Goal: Task Accomplishment & Management: Complete application form

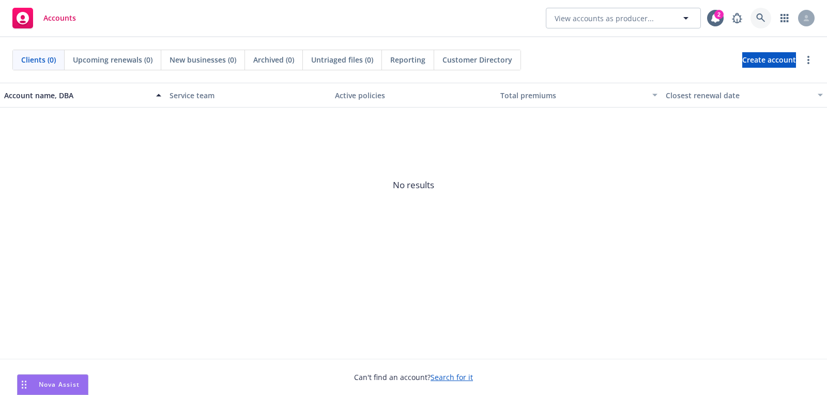
click at [761, 18] on icon at bounding box center [760, 17] width 9 height 9
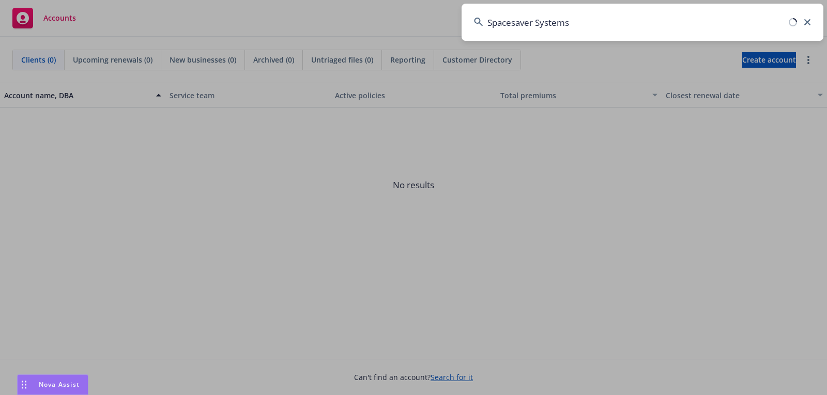
type input "Spacesaver Systems"
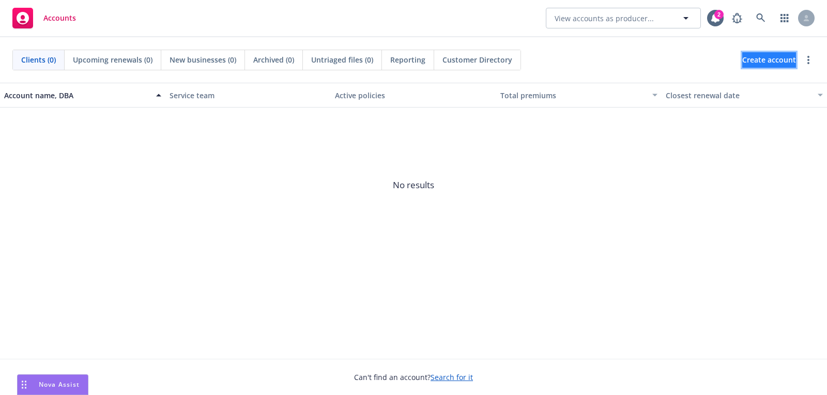
click at [742, 62] on span "Create account" at bounding box center [769, 60] width 54 height 20
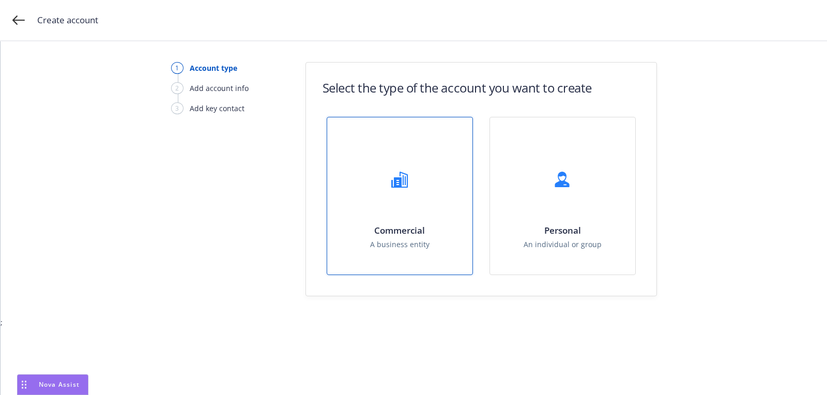
click at [386, 213] on div "Commercial A business entity" at bounding box center [399, 195] width 145 height 157
select select "US"
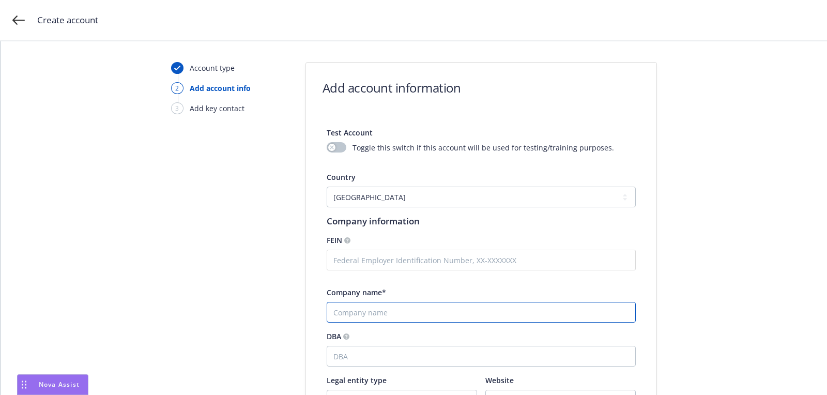
click at [363, 306] on input "Company name*" at bounding box center [481, 312] width 309 height 21
paste input "Spacesaver Systems Inc"
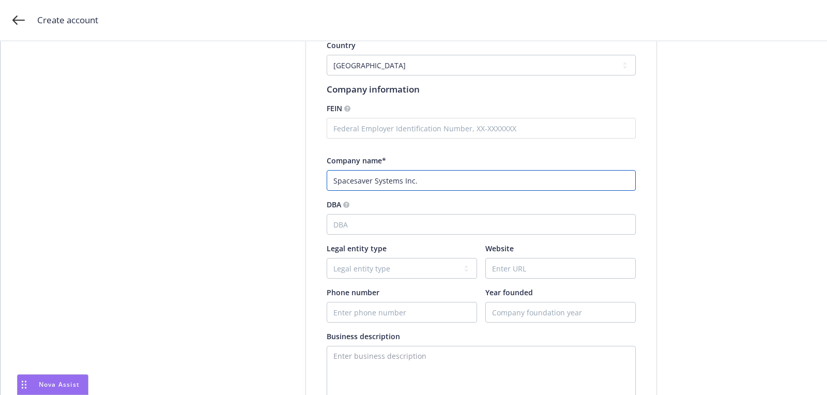
type input "Spacesaver Systems Inc."
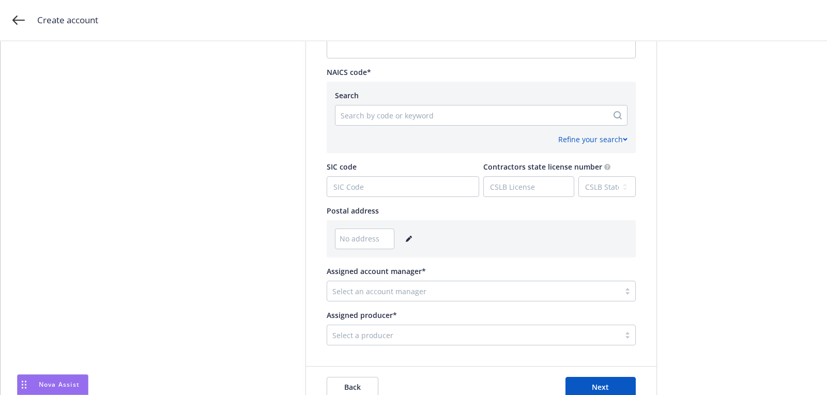
scroll to position [515, 0]
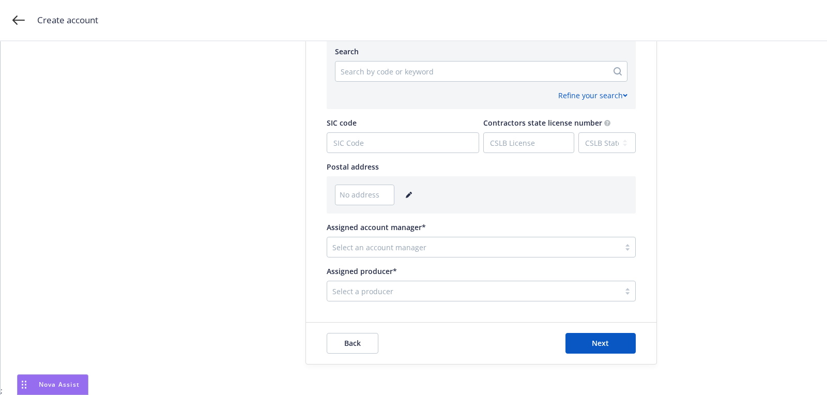
click at [406, 196] on icon "editPencil" at bounding box center [408, 195] width 5 height 5
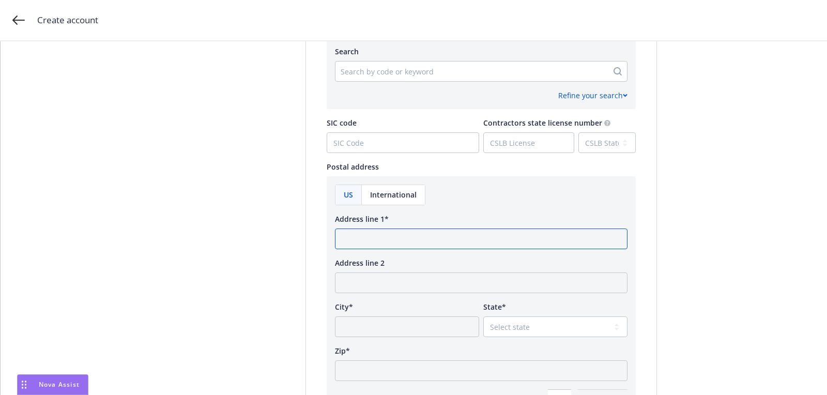
click at [386, 247] on input "Address line 1*" at bounding box center [481, 238] width 293 height 21
click at [386, 246] on input "Address line 1*" at bounding box center [481, 238] width 293 height 21
paste input "[STREET_ADDRESS]"
drag, startPoint x: 479, startPoint y: 237, endPoint x: 649, endPoint y: 247, distance: 170.4
click at [649, 247] on div "Test Account Toggle this switch if this account will be used for testing/traini…" at bounding box center [481, 54] width 350 height 904
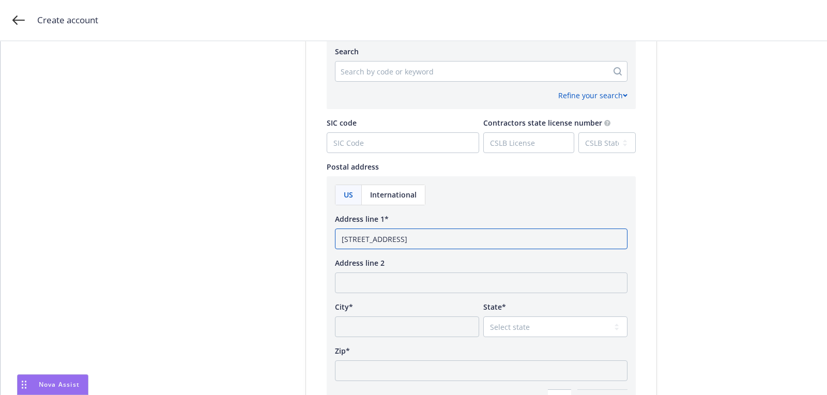
click at [463, 242] on input "[STREET_ADDRESS]" at bounding box center [481, 238] width 293 height 21
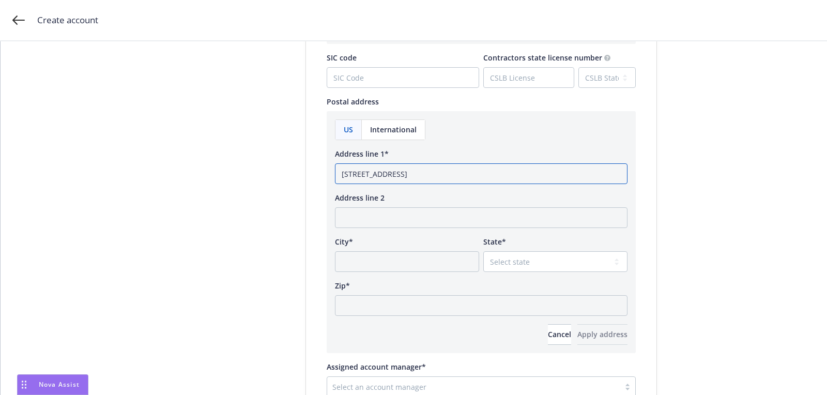
type input "[STREET_ADDRESS]"
click at [421, 293] on div "Zip*" at bounding box center [481, 298] width 293 height 36
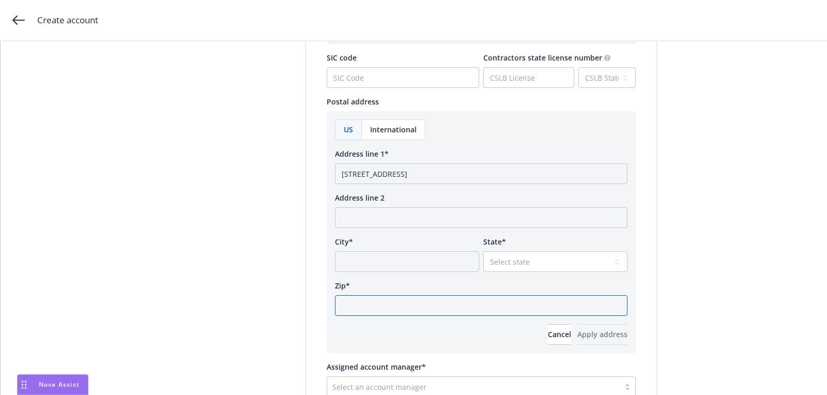
click at [442, 295] on input "Zip*" at bounding box center [481, 305] width 293 height 21
paste input "20814"
type input "20814"
click at [496, 258] on select "Select state [US_STATE] [US_STATE] [US_STATE] [US_STATE] [US_STATE] [PERSON_NAM…" at bounding box center [555, 261] width 144 height 21
click at [585, 270] on select "Select state [US_STATE] [US_STATE] [US_STATE] [US_STATE] [US_STATE] [PERSON_NAM…" at bounding box center [555, 261] width 144 height 21
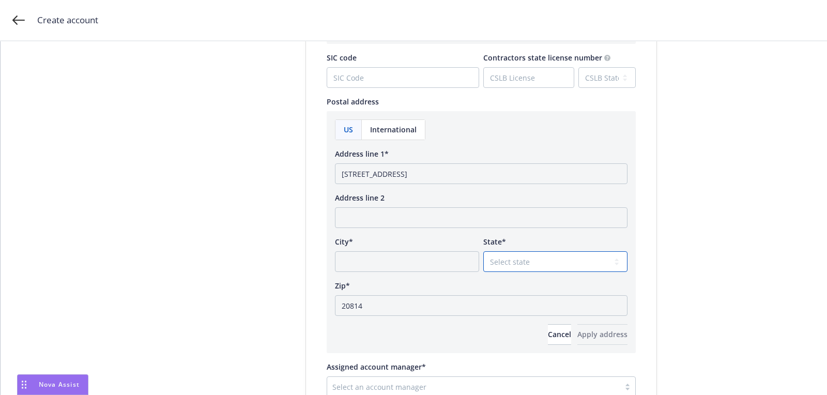
select select "MD"
click at [483, 251] on select "Select state [US_STATE] [US_STATE] [US_STATE] [US_STATE] [US_STATE] [PERSON_NAM…" at bounding box center [555, 261] width 144 height 21
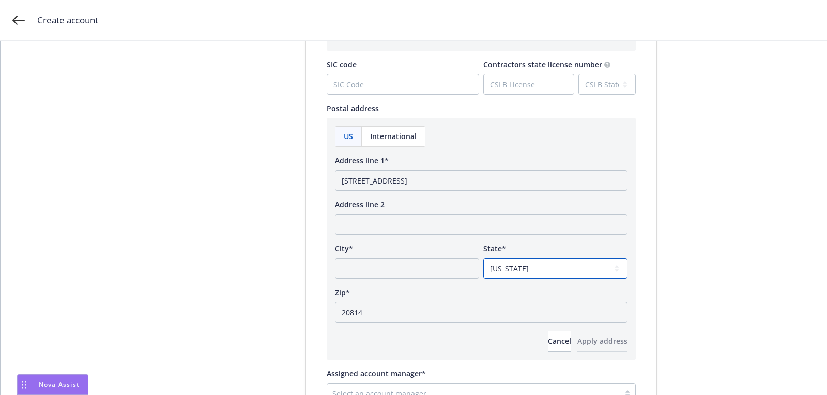
scroll to position [570, 0]
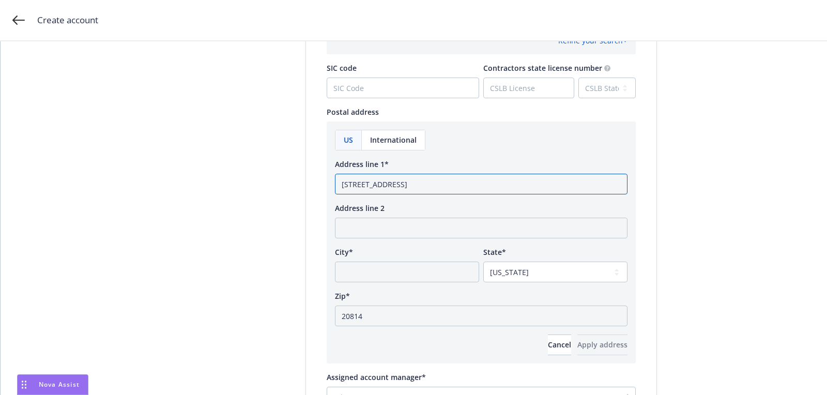
click at [426, 183] on input "[STREET_ADDRESS]" at bounding box center [481, 184] width 293 height 21
type input "[STREET_ADDRESS]"
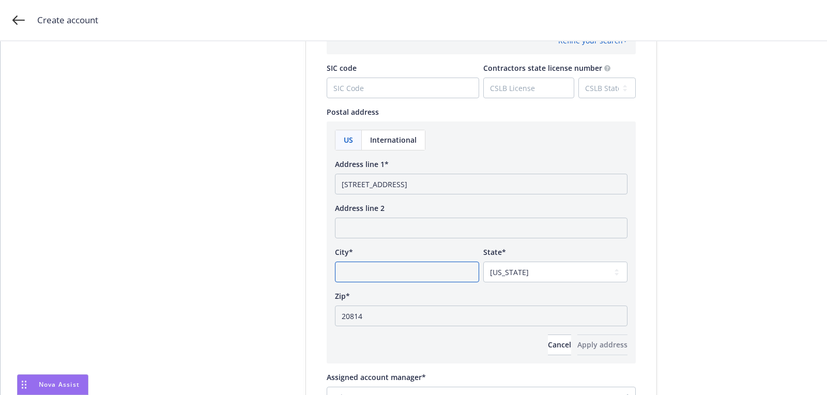
click at [409, 275] on input "City*" at bounding box center [407, 272] width 144 height 21
paste input "Bethesda"
type input "Bethesda"
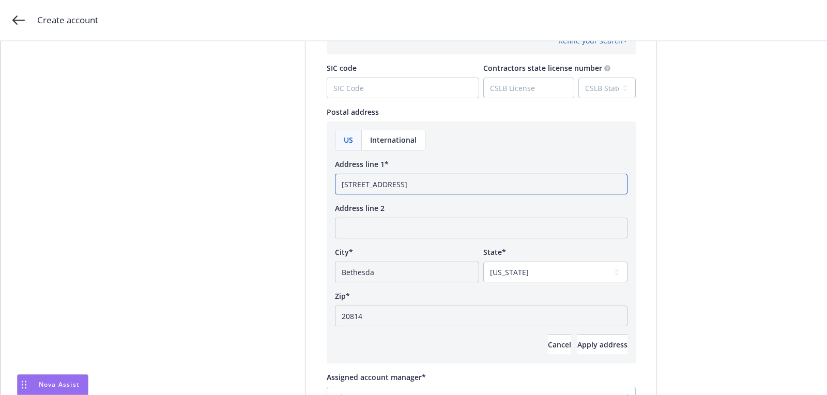
drag, startPoint x: 406, startPoint y: 182, endPoint x: 580, endPoint y: 192, distance: 174.0
click at [580, 192] on input "[STREET_ADDRESS]" at bounding box center [481, 184] width 293 height 21
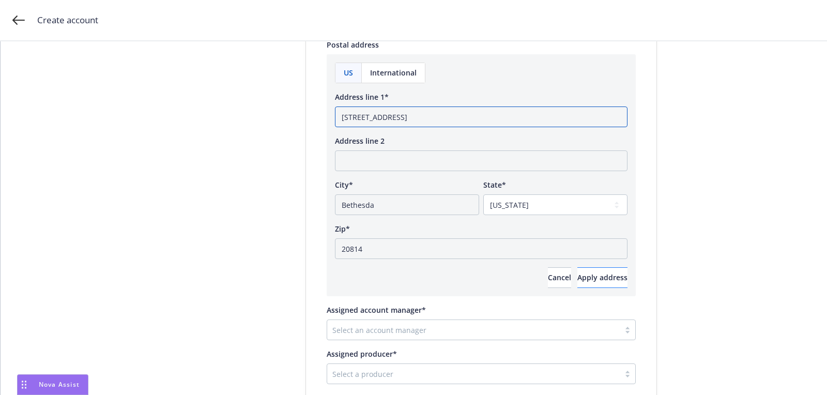
type input "[STREET_ADDRESS]"
click at [599, 283] on button "Apply address" at bounding box center [602, 277] width 50 height 21
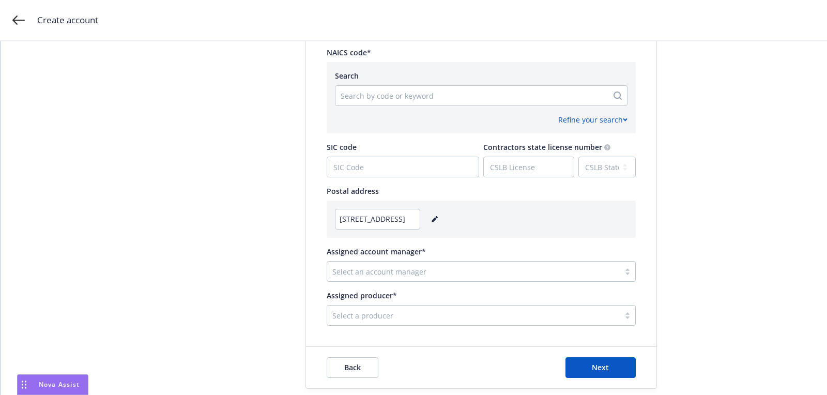
scroll to position [497, 0]
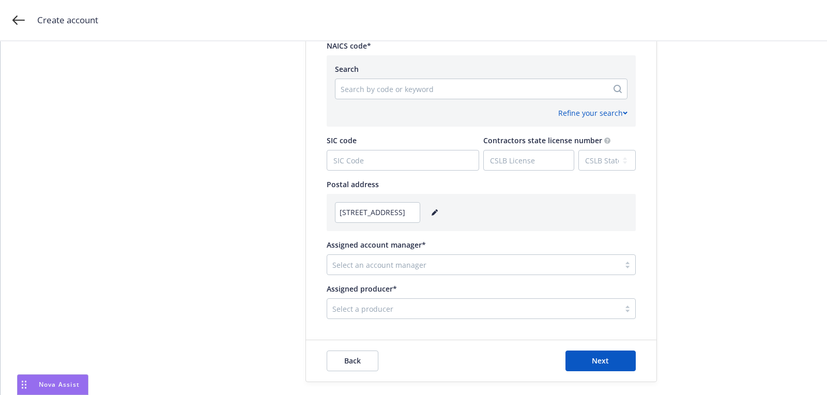
click at [550, 270] on div "Select an account manager" at bounding box center [473, 264] width 293 height 17
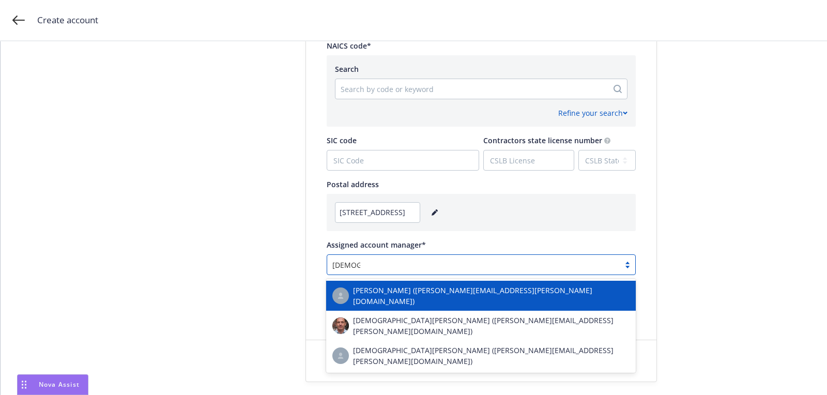
type input "[DEMOGRAPHIC_DATA] s"
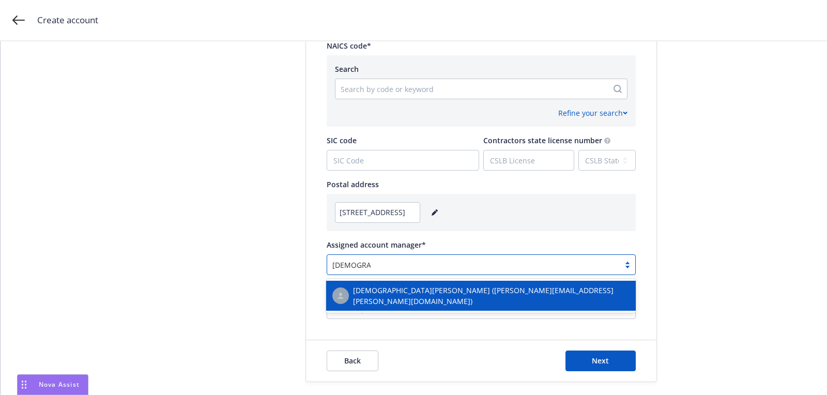
click at [498, 296] on span "[DEMOGRAPHIC_DATA][PERSON_NAME] ([PERSON_NAME][EMAIL_ADDRESS][PERSON_NAME][DOMA…" at bounding box center [491, 296] width 277 height 22
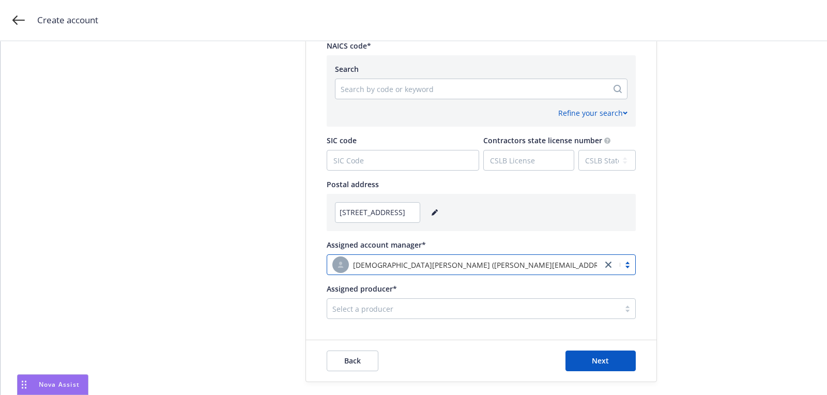
click at [490, 314] on div "Select a producer" at bounding box center [473, 308] width 293 height 17
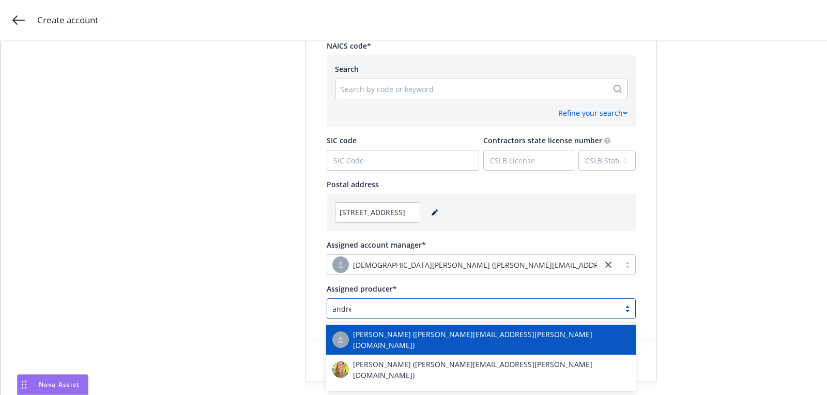
type input "[PERSON_NAME]"
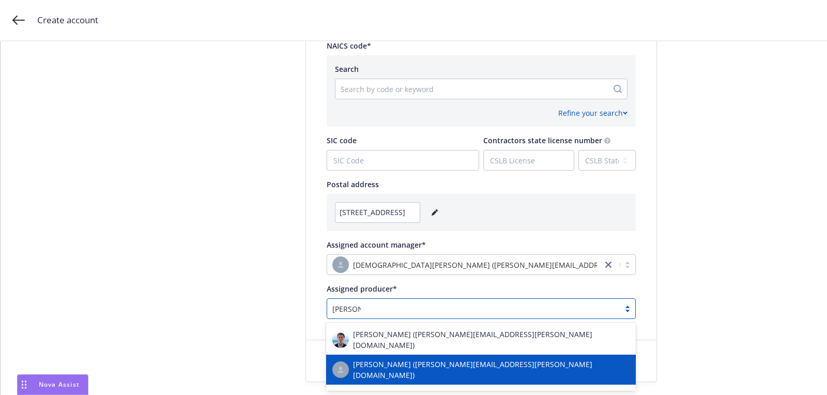
click at [447, 359] on div "[PERSON_NAME] ([PERSON_NAME][EMAIL_ADDRESS][PERSON_NAME][DOMAIN_NAME])" at bounding box center [480, 370] width 297 height 22
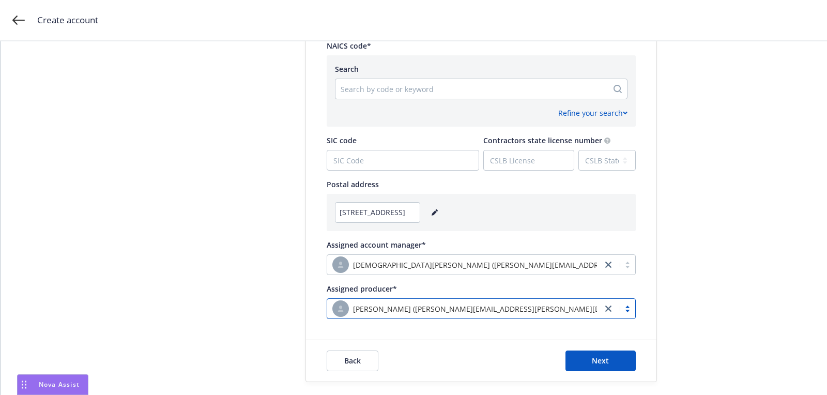
scroll to position [437, 0]
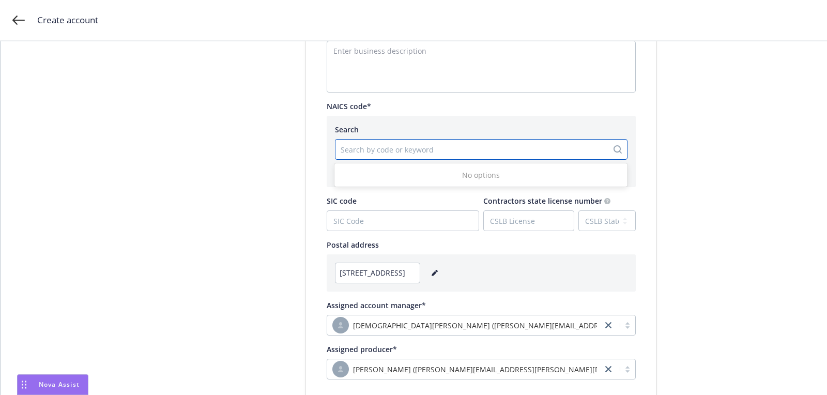
click at [406, 156] on div "Search by code or keyword" at bounding box center [471, 149] width 272 height 17
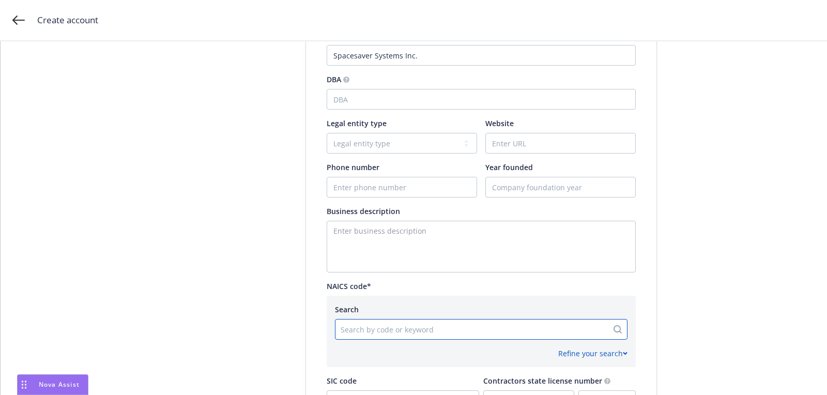
scroll to position [413, 0]
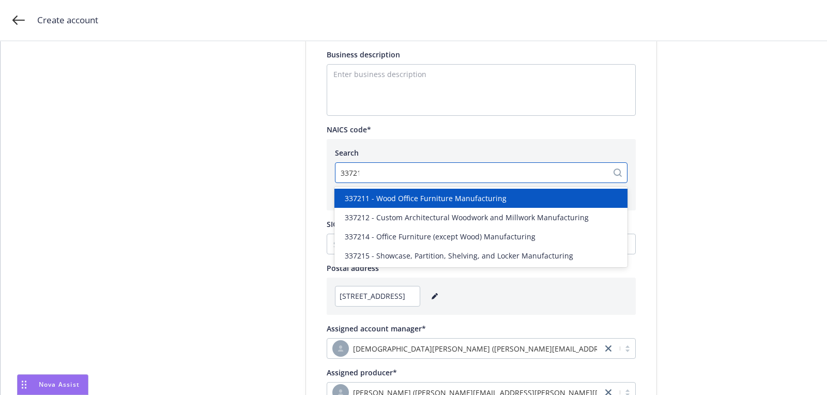
type input "337211"
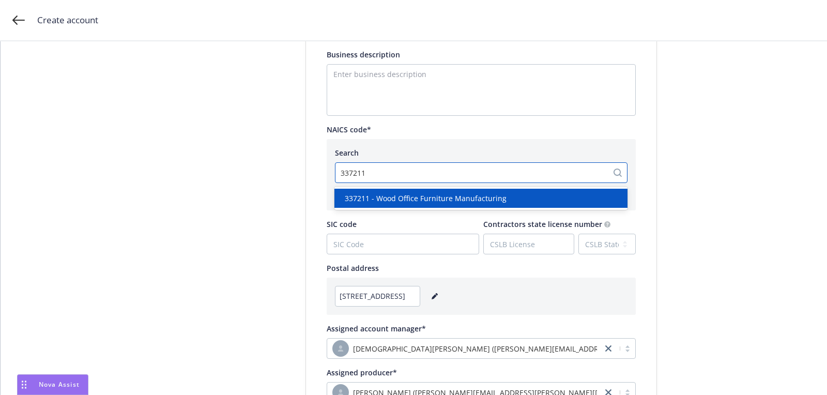
click at [417, 195] on span "337211 - Wood Office Furniture Manufacturing" at bounding box center [426, 198] width 162 height 11
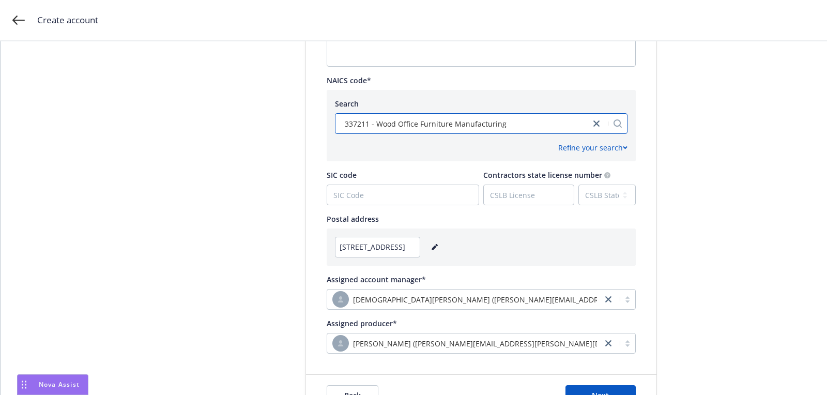
scroll to position [515, 0]
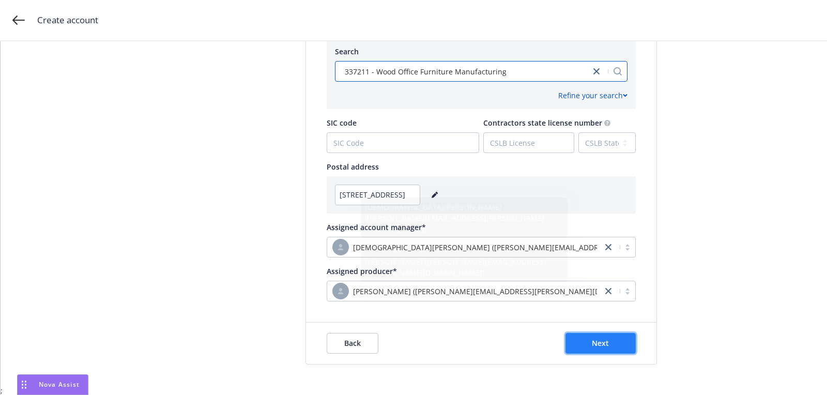
click at [603, 343] on span "Next" at bounding box center [600, 343] width 17 height 10
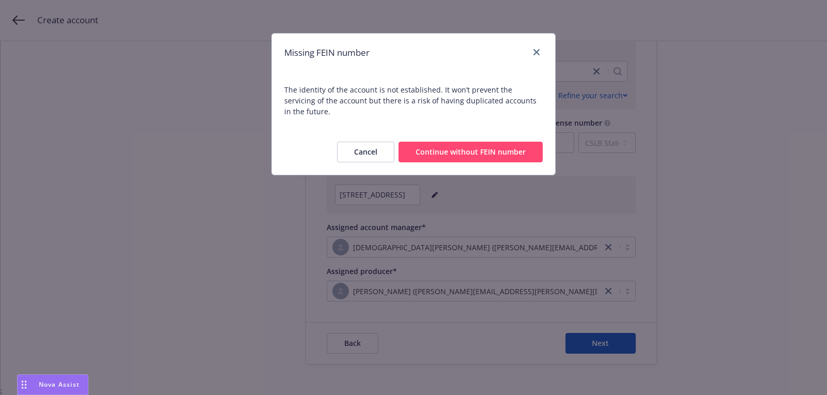
click at [507, 142] on button "Continue without FEIN number" at bounding box center [470, 152] width 144 height 21
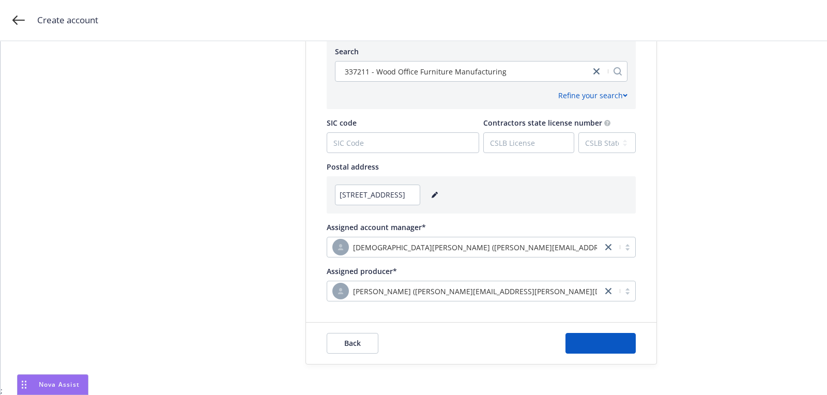
scroll to position [0, 0]
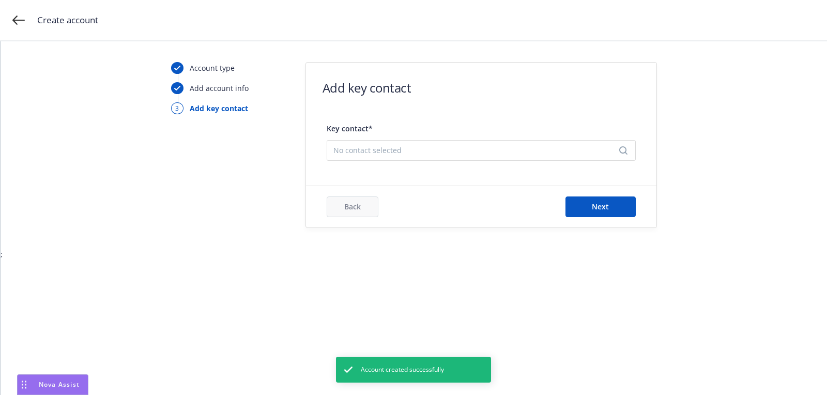
click at [485, 162] on div "Key contact* No contact selected" at bounding box center [481, 141] width 309 height 48
click at [476, 158] on div "No contact selected" at bounding box center [481, 150] width 309 height 21
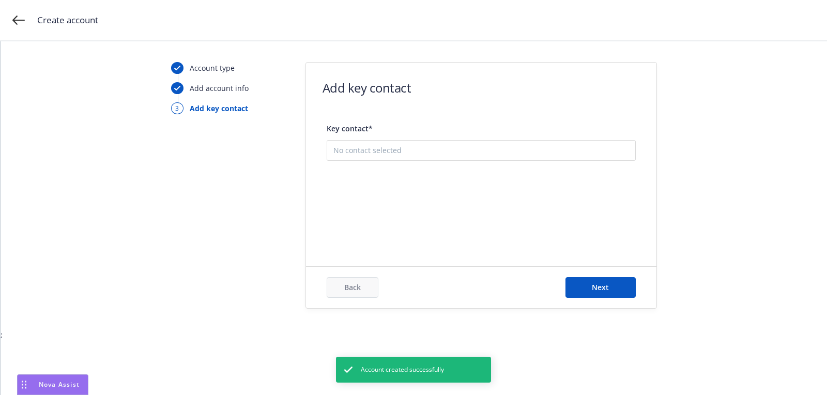
click at [461, 196] on button "Add new contact" at bounding box center [481, 202] width 296 height 21
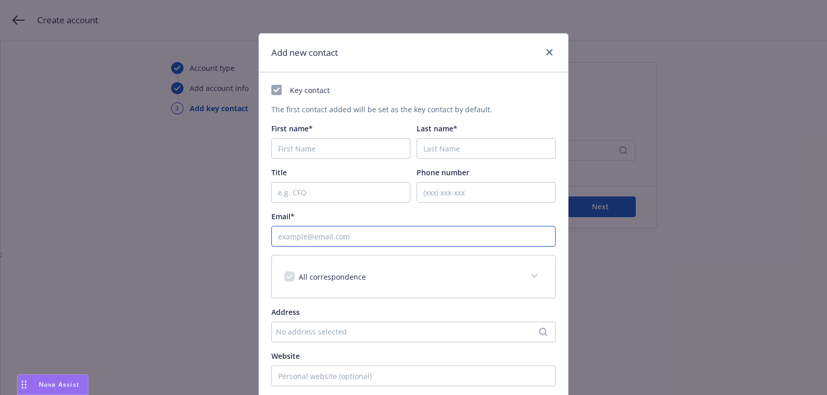
click at [395, 227] on input "Email*" at bounding box center [413, 236] width 284 height 21
paste input "[PERSON_NAME][EMAIL_ADDRESS][DOMAIN_NAME];"
type input "[PERSON_NAME][EMAIL_ADDRESS][DOMAIN_NAME];"
click at [305, 145] on input "First name*" at bounding box center [340, 148] width 139 height 21
paste input "[PERSON_NAME]"
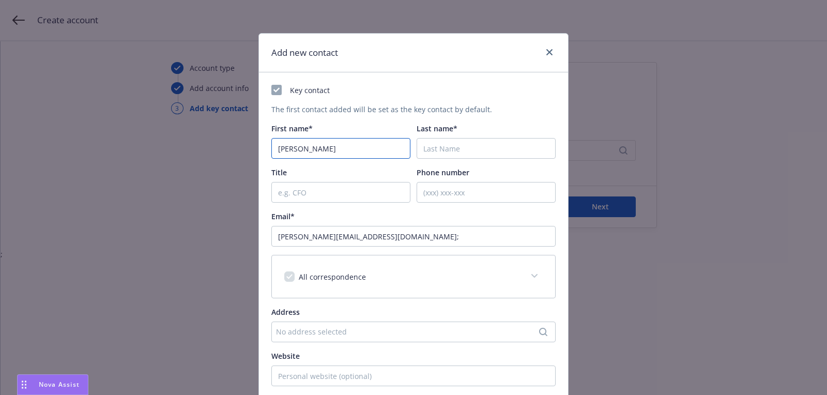
click at [305, 145] on input "[PERSON_NAME]" at bounding box center [340, 148] width 139 height 21
type input "[PERSON_NAME]"
paste input "[PERSON_NAME]"
click at [476, 138] on input "Last name*" at bounding box center [486, 148] width 139 height 21
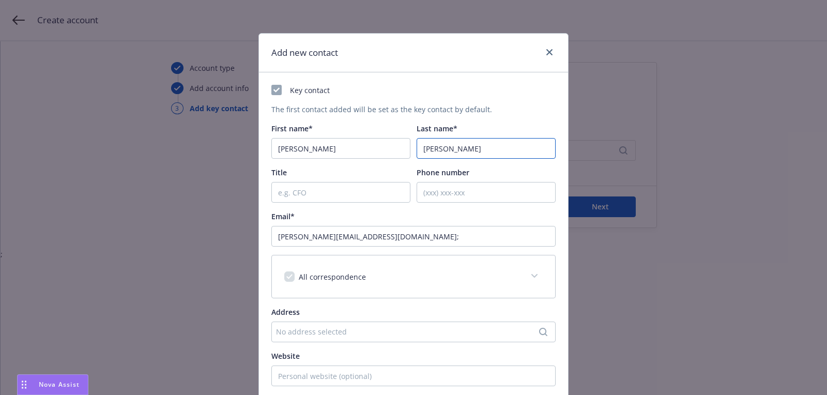
scroll to position [157, 0]
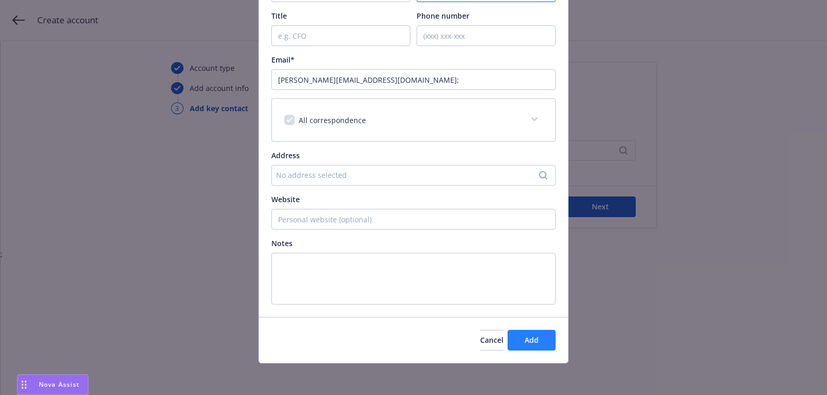
type input "[PERSON_NAME]"
click at [520, 331] on button "Add" at bounding box center [532, 340] width 48 height 21
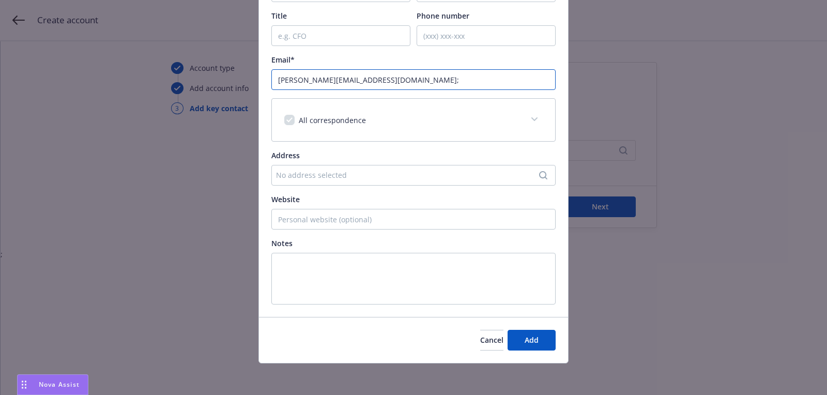
click at [326, 79] on input "[PERSON_NAME][EMAIL_ADDRESS][DOMAIN_NAME];" at bounding box center [413, 79] width 284 height 21
click at [383, 80] on input "[PERSON_NAME][EMAIL_ADDRESS][DOMAIN_NAME];" at bounding box center [413, 79] width 284 height 21
type input "[PERSON_NAME][EMAIL_ADDRESS][DOMAIN_NAME]"
click at [538, 341] on span "Add" at bounding box center [532, 340] width 14 height 10
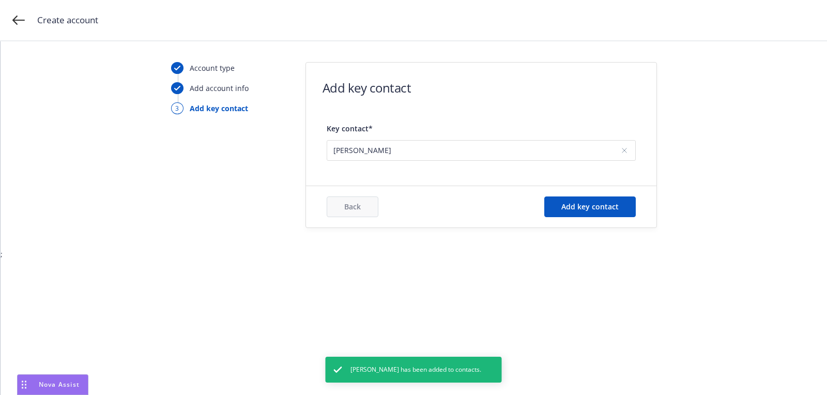
click at [608, 219] on div "Back Add key contact" at bounding box center [481, 206] width 350 height 41
click at [596, 204] on span "Add key contact" at bounding box center [589, 207] width 57 height 10
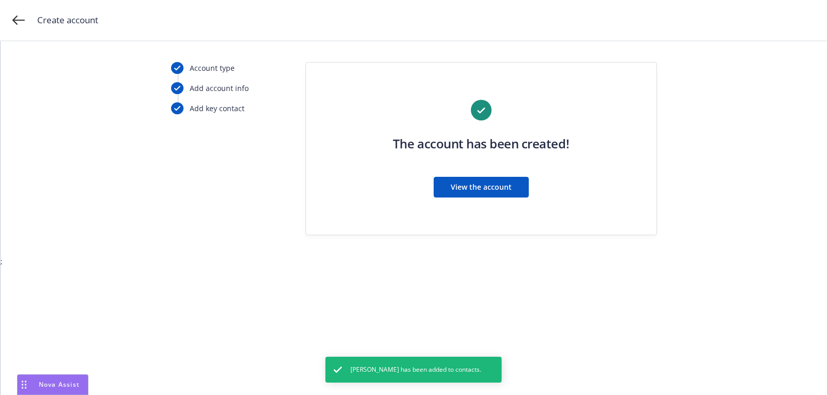
click at [449, 176] on div "The account has been created! View the account" at bounding box center [481, 155] width 309 height 110
click at [446, 185] on button "View the account" at bounding box center [481, 187] width 95 height 21
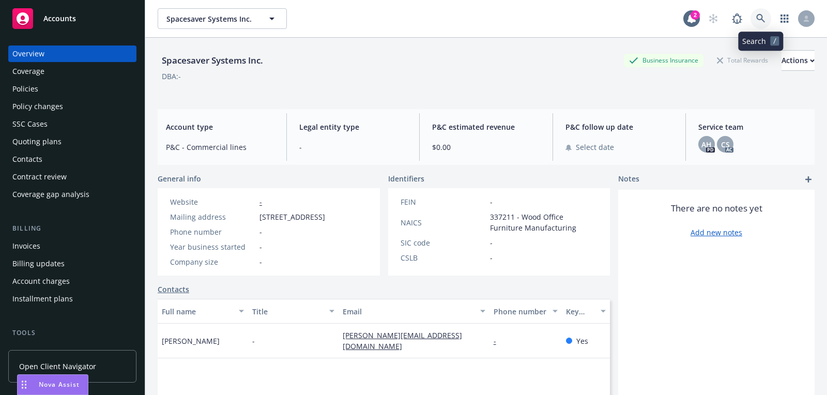
click at [760, 13] on link at bounding box center [760, 18] width 21 height 21
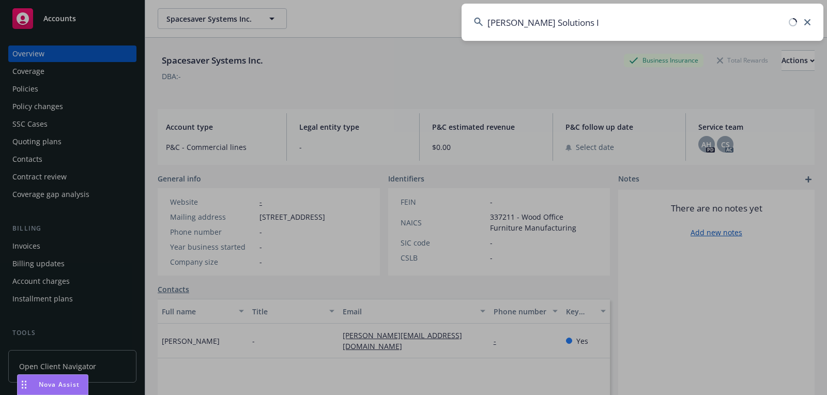
type input "[PERSON_NAME] Solutions"
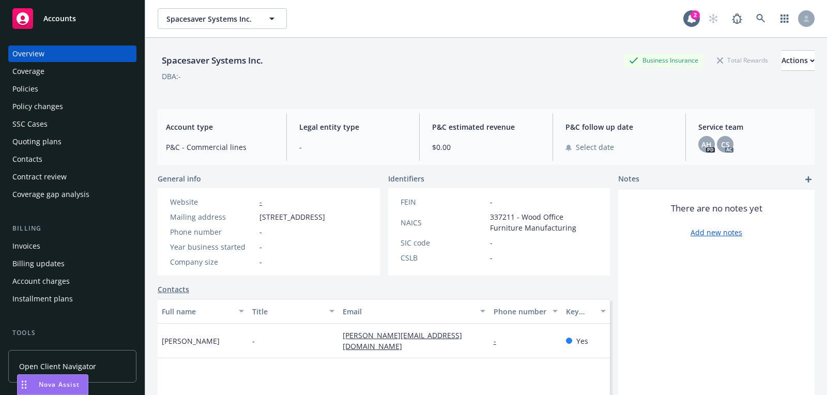
click at [89, 16] on div "Accounts" at bounding box center [72, 18] width 120 height 21
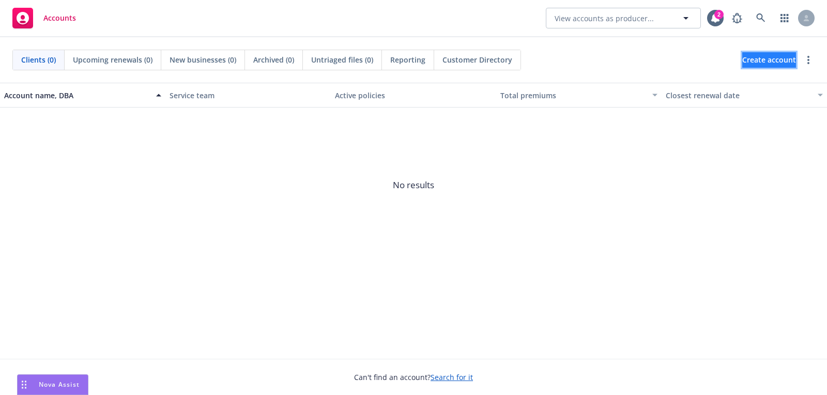
click at [742, 67] on span "Create account" at bounding box center [769, 60] width 54 height 20
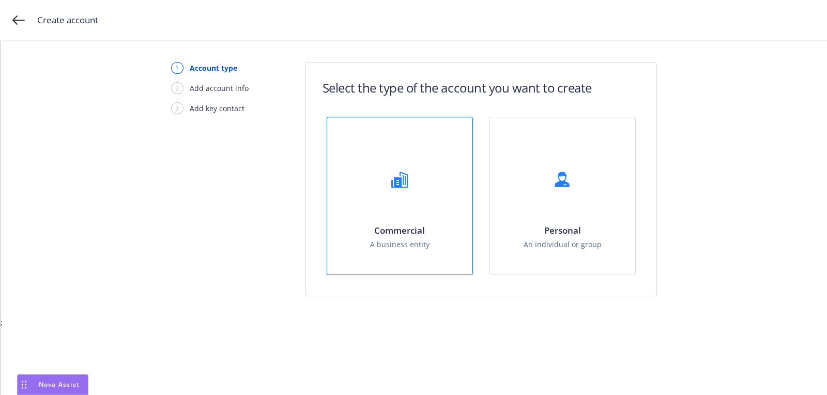
click at [427, 170] on div "Commercial A business entity" at bounding box center [399, 195] width 145 height 157
select select "US"
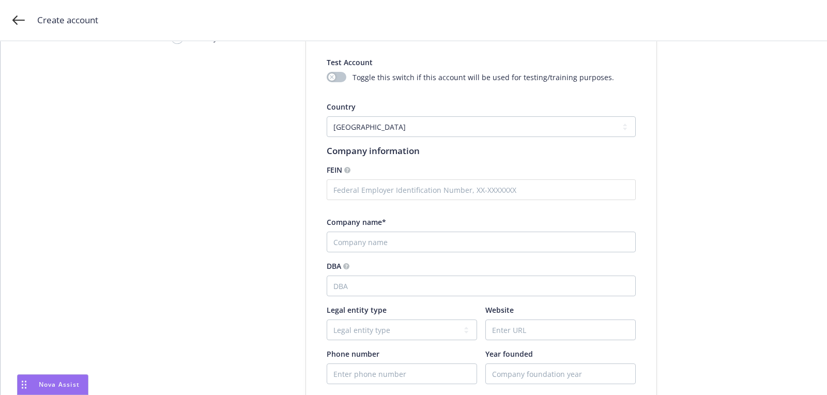
scroll to position [142, 0]
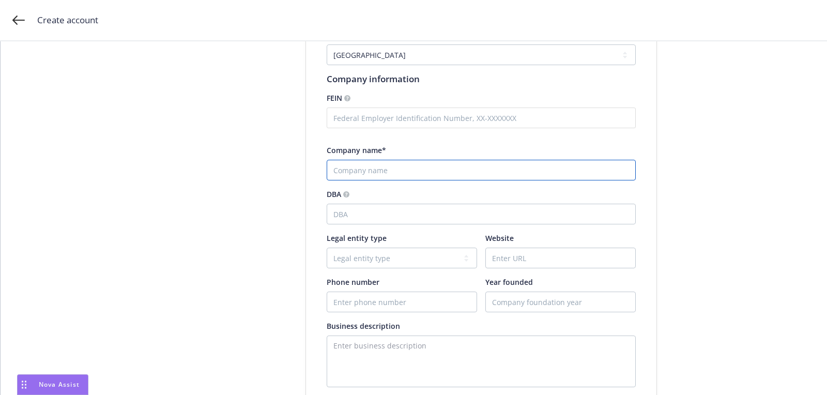
click at [424, 169] on input "Company name*" at bounding box center [481, 170] width 309 height 21
paste input "[PERSON_NAME] Solutions Inc."
type input "[PERSON_NAME] Solutions Inc."
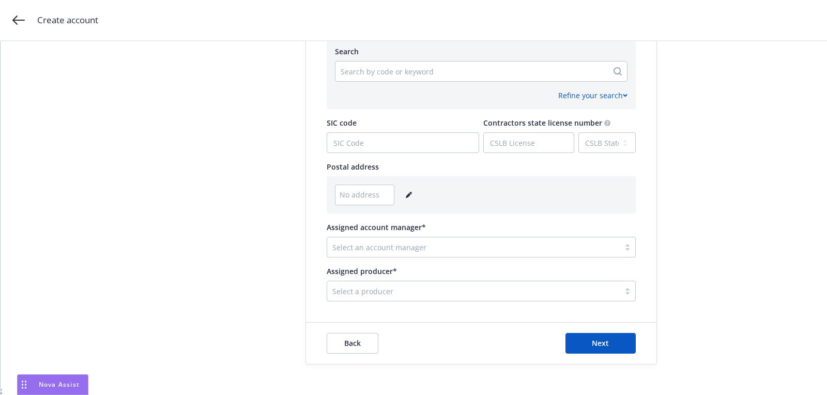
click at [408, 194] on icon "editPencil" at bounding box center [409, 195] width 6 height 6
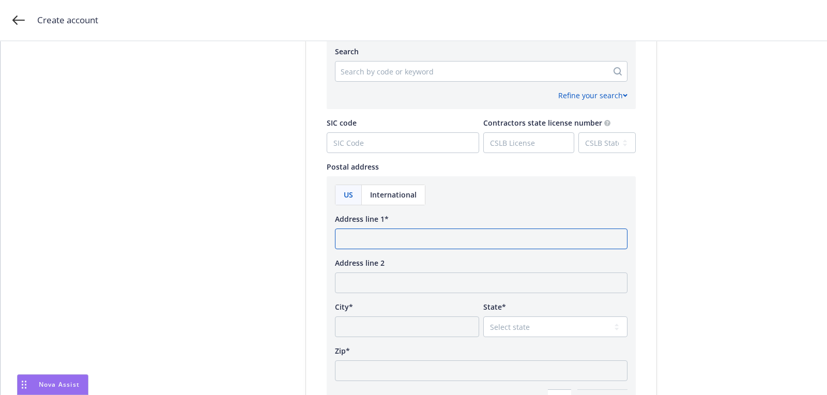
click at [400, 242] on input "Address line 1*" at bounding box center [481, 238] width 293 height 21
paste input "[STREET_ADDRESS]"
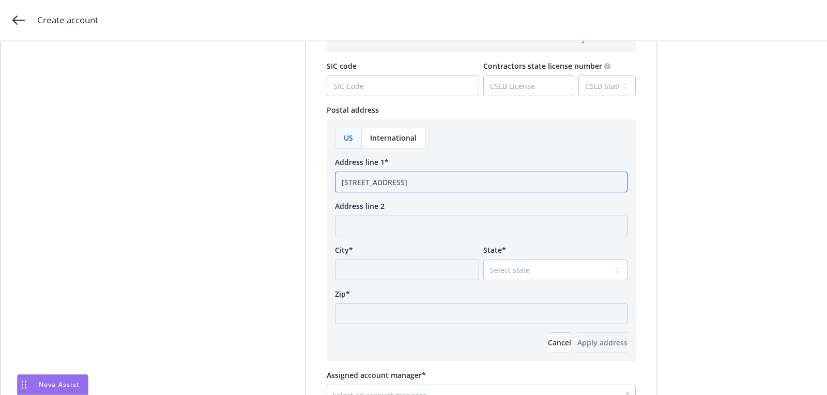
drag, startPoint x: 479, startPoint y: 180, endPoint x: 583, endPoint y: 181, distance: 104.4
click at [532, 181] on input "[STREET_ADDRESS]" at bounding box center [481, 182] width 293 height 21
click at [481, 187] on input "[STREET_ADDRESS]" at bounding box center [481, 182] width 293 height 21
type input "[STREET_ADDRESS]"
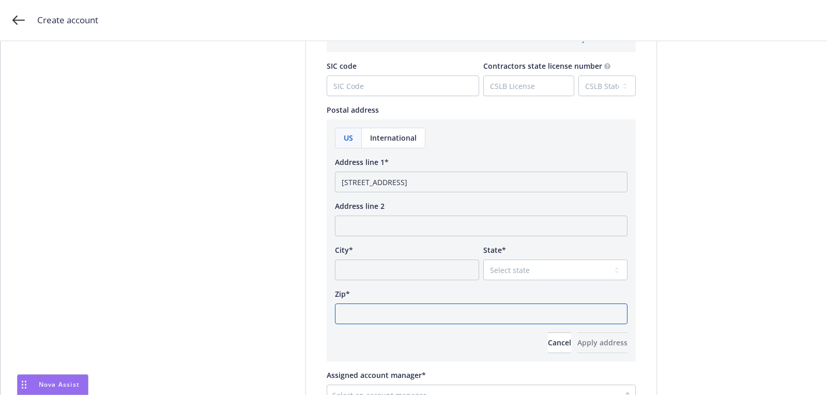
click at [431, 317] on input "Zip*" at bounding box center [481, 313] width 293 height 21
paste input "27616"
type input "27616"
click at [534, 286] on div "US International Address line 1* [STREET_ADDRESS] Address line 2 City* State* S…" at bounding box center [481, 240] width 293 height 225
click at [534, 273] on select "Select state [US_STATE] [US_STATE] [US_STATE] [US_STATE] [US_STATE] [PERSON_NAM…" at bounding box center [555, 269] width 144 height 21
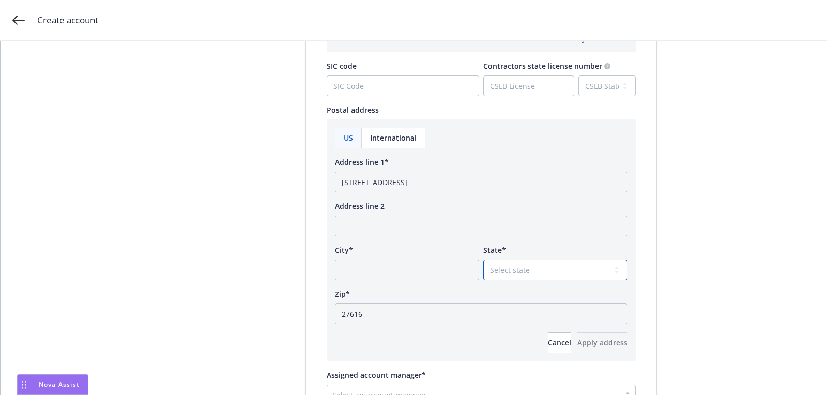
select select "NC"
click at [483, 259] on select "Select state [US_STATE] [US_STATE] [US_STATE] [US_STATE] [US_STATE] [PERSON_NAM…" at bounding box center [555, 269] width 144 height 21
click at [430, 179] on input "[STREET_ADDRESS]" at bounding box center [481, 182] width 293 height 21
type input "[STREET_ADDRESS]"
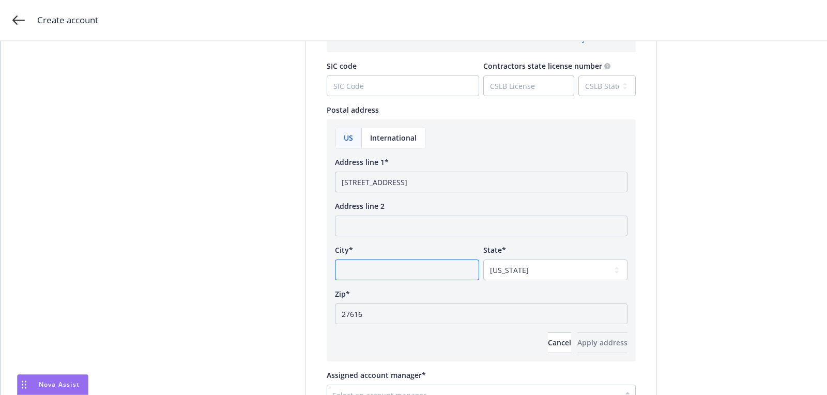
click at [408, 266] on input "City*" at bounding box center [407, 269] width 144 height 21
paste input "[GEOGRAPHIC_DATA]"
type input "[GEOGRAPHIC_DATA]"
drag, startPoint x: 420, startPoint y: 183, endPoint x: 544, endPoint y: 183, distance: 124.6
click at [525, 183] on input "[STREET_ADDRESS]" at bounding box center [481, 182] width 293 height 21
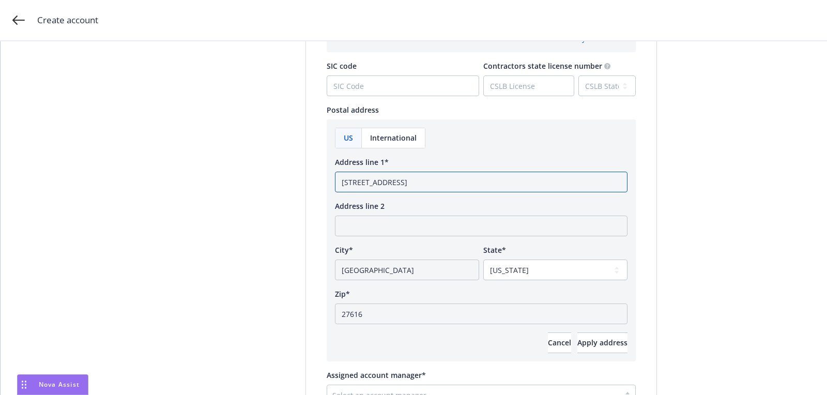
type input "[STREET_ADDRESS]"
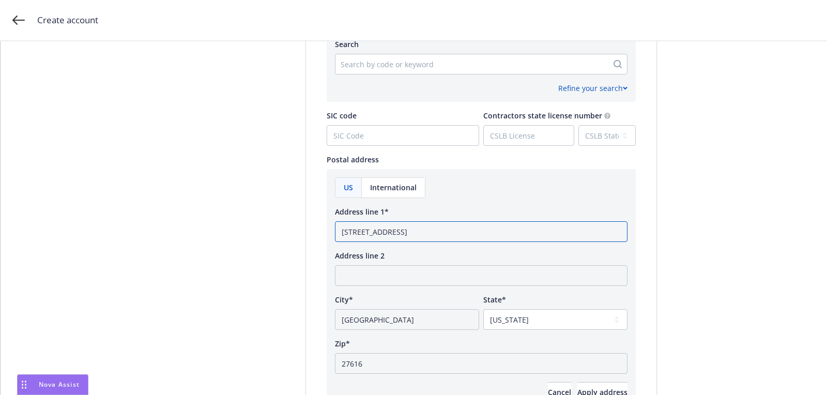
scroll to position [514, 0]
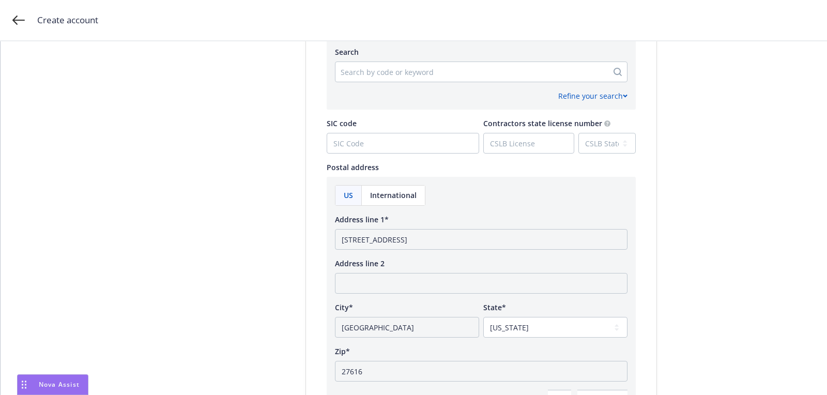
click at [386, 75] on div at bounding box center [472, 72] width 262 height 12
paste input "541614 - Process, Physical Distribution, and Logistics Consulting Services"
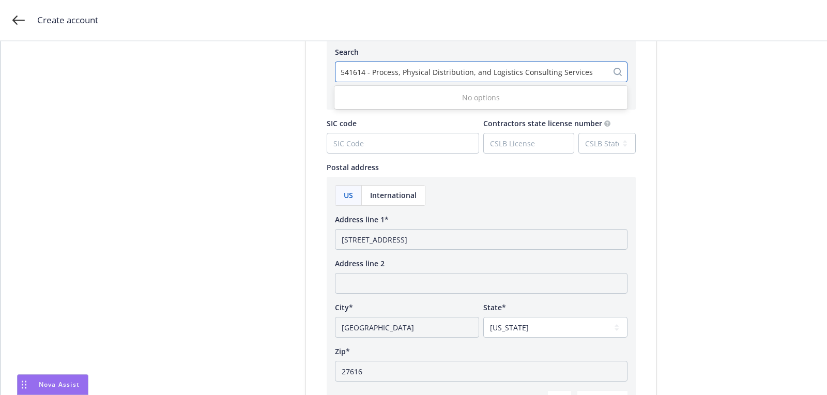
drag, startPoint x: 371, startPoint y: 72, endPoint x: 686, endPoint y: 72, distance: 315.8
click at [686, 72] on div "Account type 2 Add account info 3 Add key contact Add account information Test …" at bounding box center [414, 59] width 802 height 1022
type input "541614"
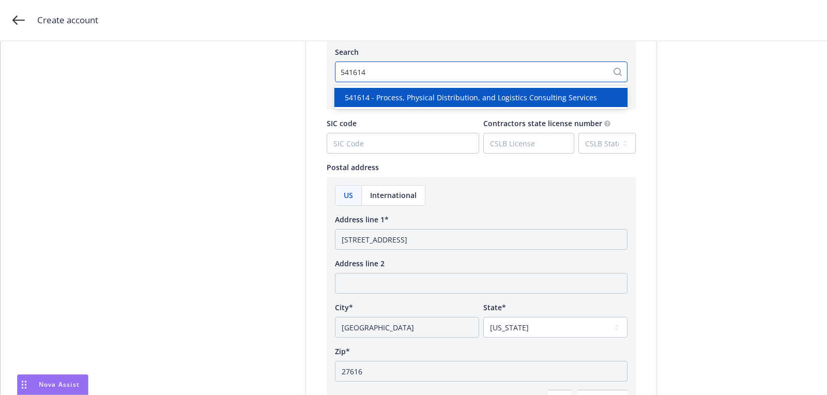
click at [497, 101] on span "541614 - Process, Physical Distribution, and Logistics Consulting Services" at bounding box center [471, 97] width 252 height 11
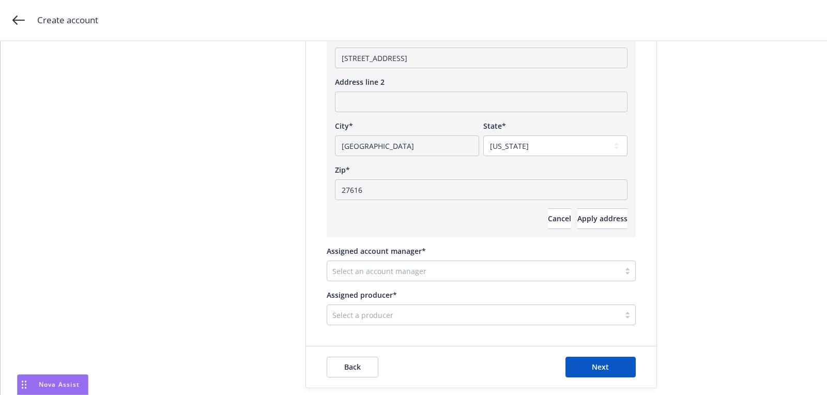
scroll to position [717, 0]
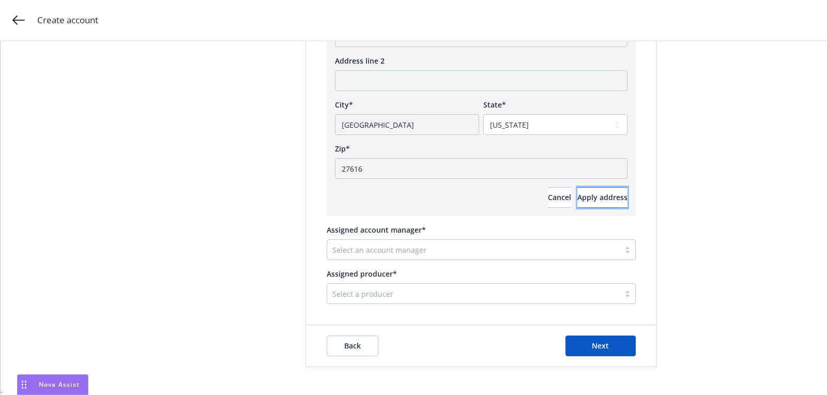
click at [577, 200] on span "Apply address" at bounding box center [602, 197] width 50 height 10
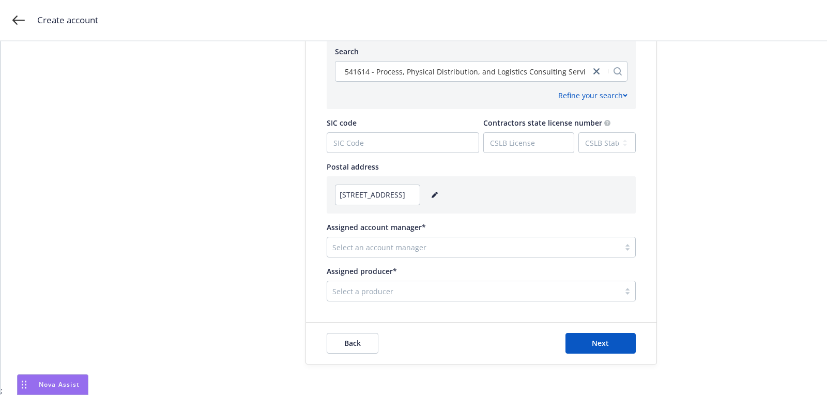
click at [547, 244] on div at bounding box center [473, 247] width 282 height 12
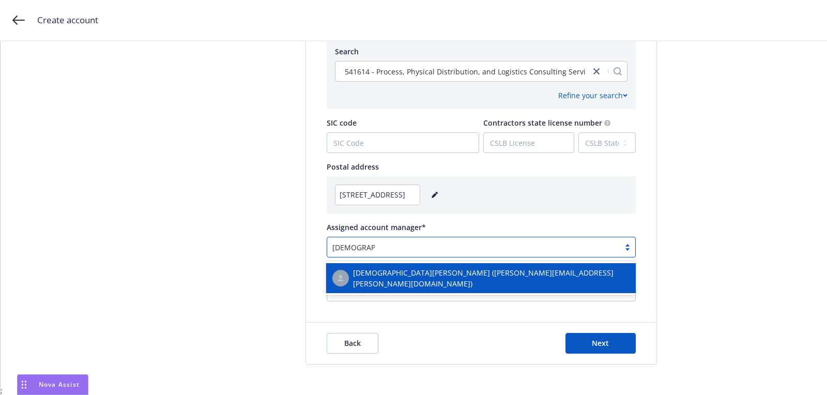
type input "[DEMOGRAPHIC_DATA][PERSON_NAME]"
click at [503, 281] on span "[DEMOGRAPHIC_DATA][PERSON_NAME] ([PERSON_NAME][EMAIL_ADDRESS][PERSON_NAME][DOMA…" at bounding box center [491, 278] width 277 height 22
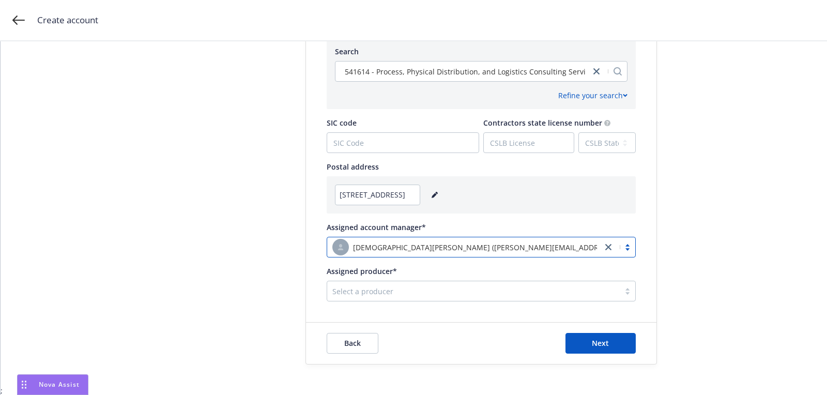
click at [503, 291] on div at bounding box center [473, 291] width 282 height 12
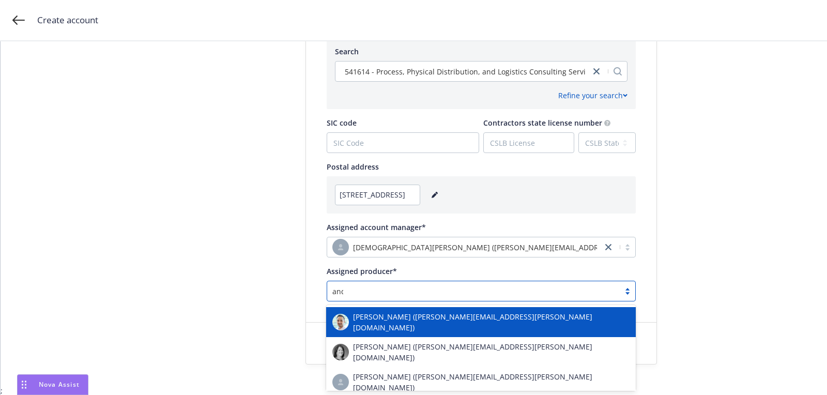
type input "[PERSON_NAME]"
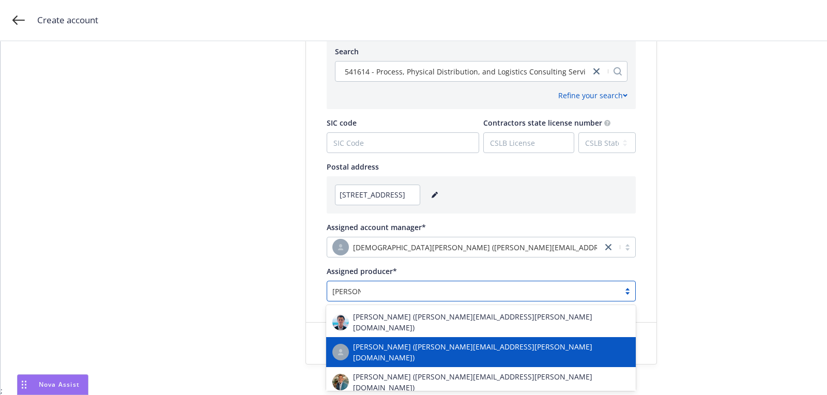
click at [469, 344] on span "[PERSON_NAME] ([PERSON_NAME][EMAIL_ADDRESS][PERSON_NAME][DOMAIN_NAME])" at bounding box center [491, 352] width 277 height 22
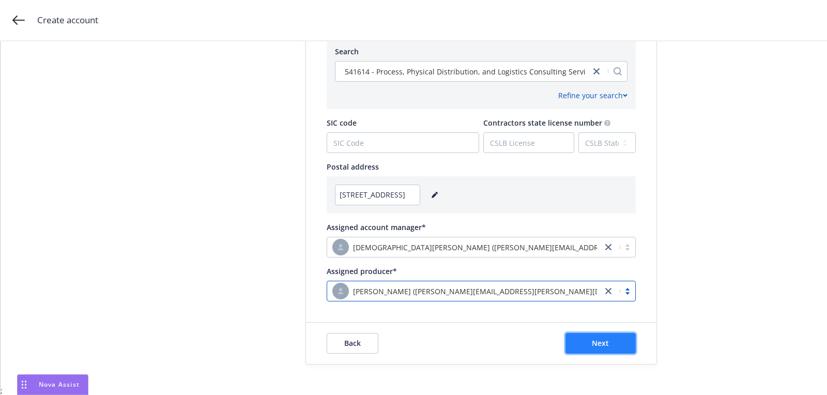
click at [607, 349] on button "Next" at bounding box center [600, 343] width 70 height 21
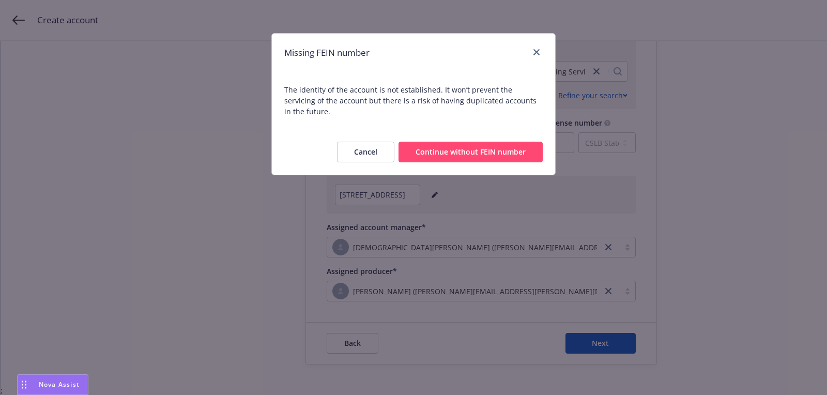
click at [495, 143] on button "Continue without FEIN number" at bounding box center [470, 152] width 144 height 21
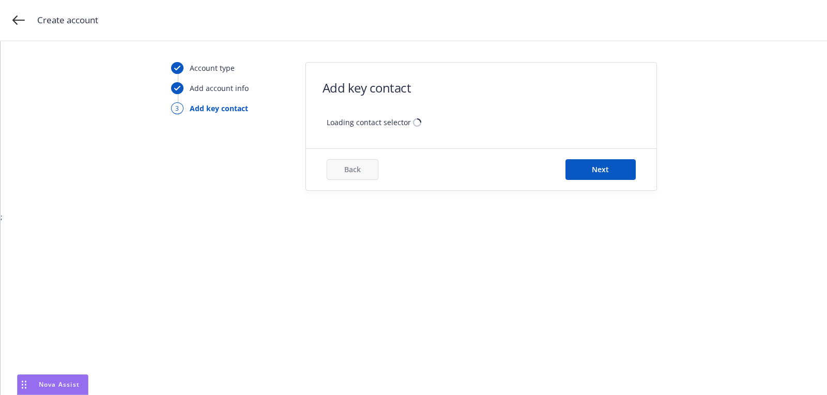
scroll to position [0, 0]
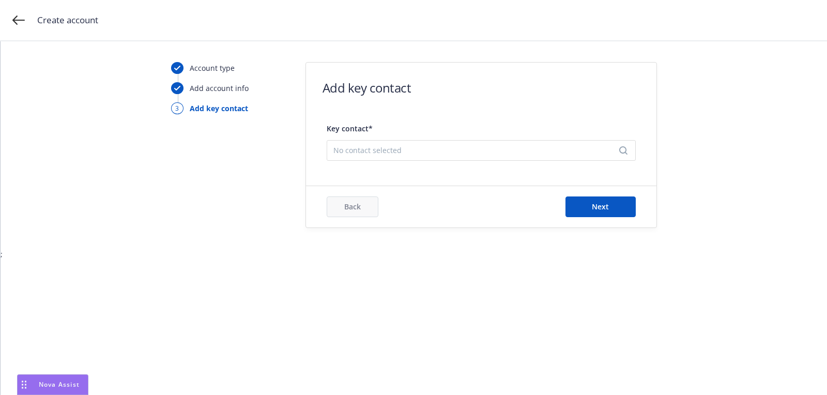
click at [467, 134] on div "Key contact* No contact selected" at bounding box center [481, 139] width 309 height 44
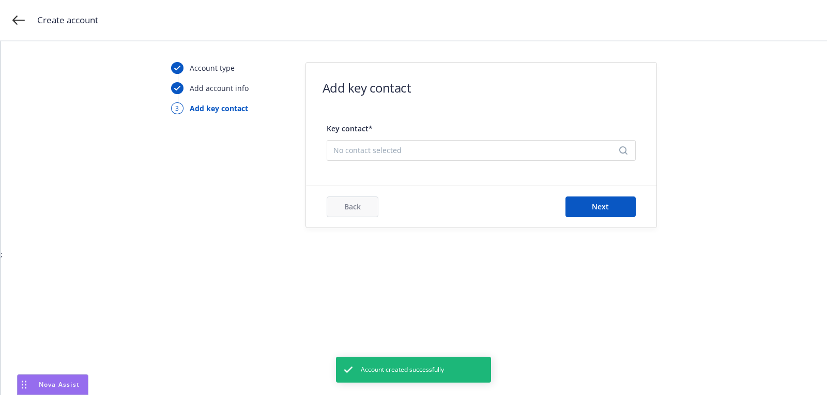
click at [465, 145] on span "No contact selected" at bounding box center [476, 150] width 287 height 11
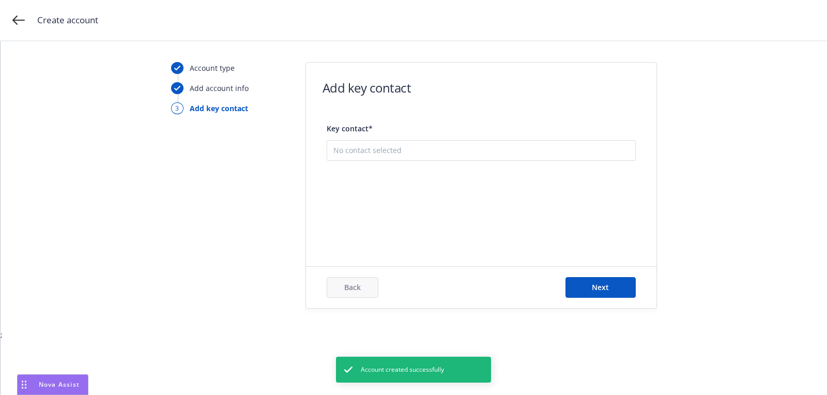
click at [464, 193] on button "Add new contact" at bounding box center [481, 202] width 296 height 21
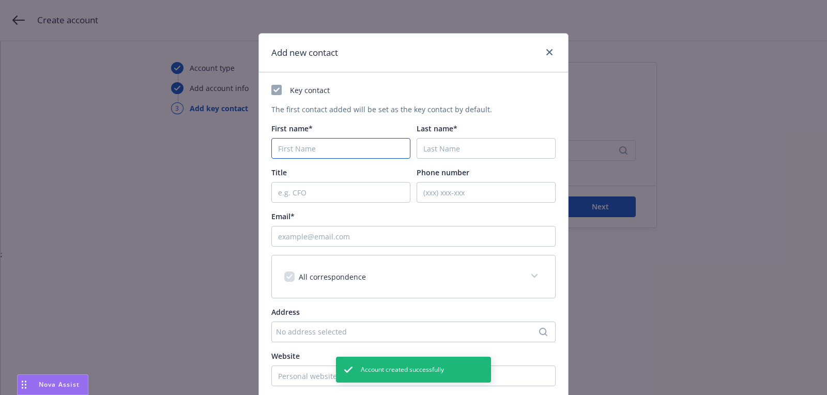
click at [381, 146] on input "First name*" at bounding box center [340, 148] width 139 height 21
type input "[PERSON_NAME]"
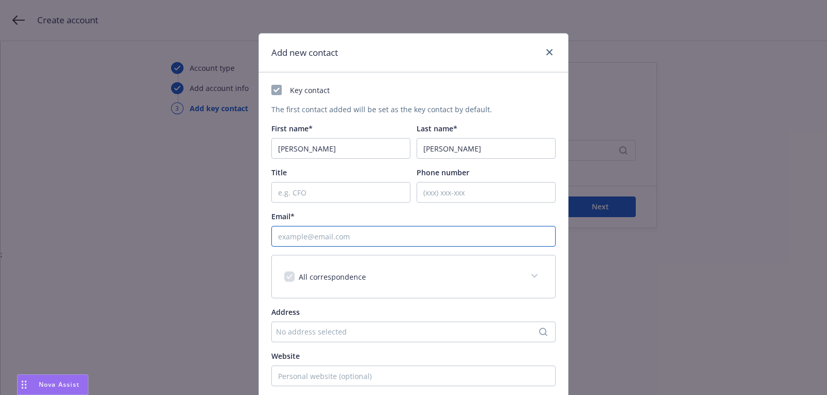
click at [358, 239] on input "Email*" at bounding box center [413, 236] width 284 height 21
paste input "[PERSON_NAME][EMAIL_ADDRESS][DOMAIN_NAME]"
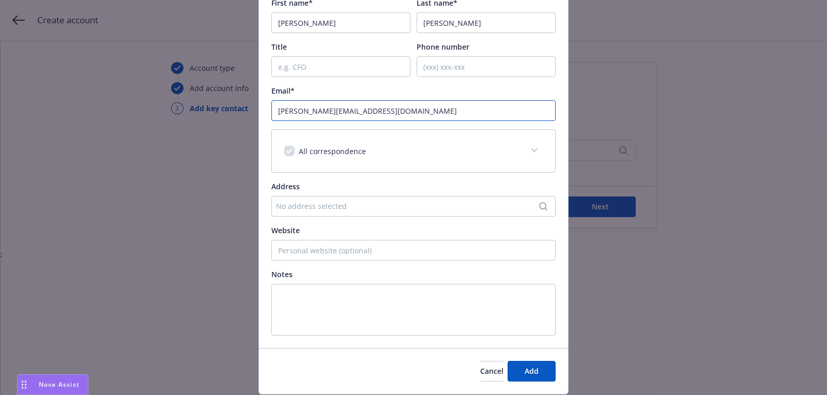
scroll to position [157, 0]
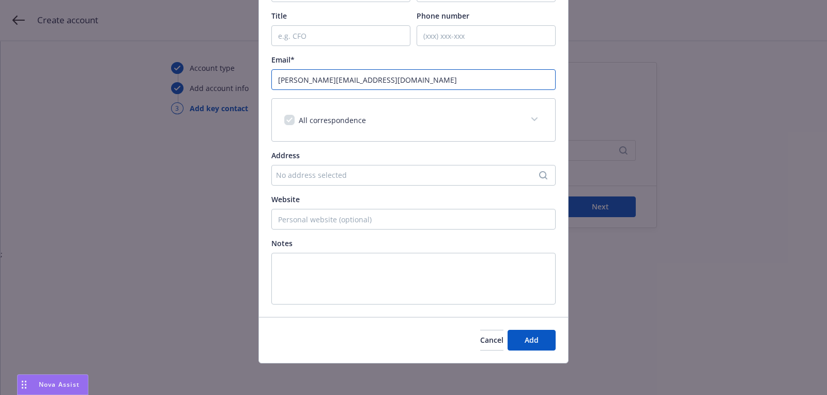
click at [279, 76] on input "[PERSON_NAME][EMAIL_ADDRESS][DOMAIN_NAME]" at bounding box center [413, 79] width 284 height 21
type input "[PERSON_NAME][EMAIL_ADDRESS][DOMAIN_NAME]"
click at [547, 335] on button "Add" at bounding box center [532, 340] width 48 height 21
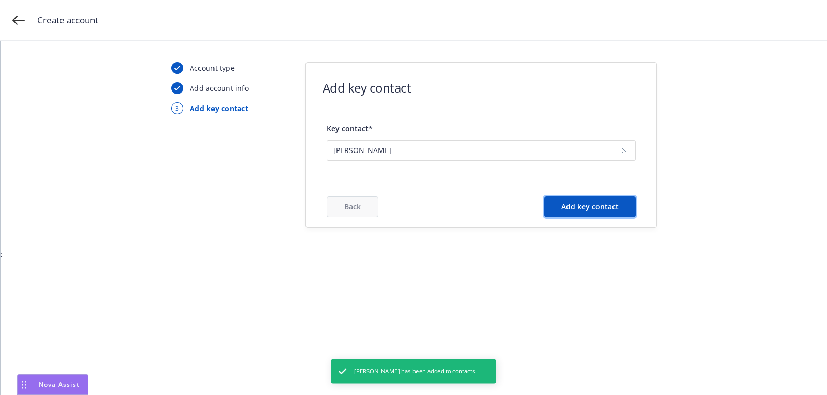
click at [615, 212] on button "Add key contact" at bounding box center [589, 206] width 91 height 21
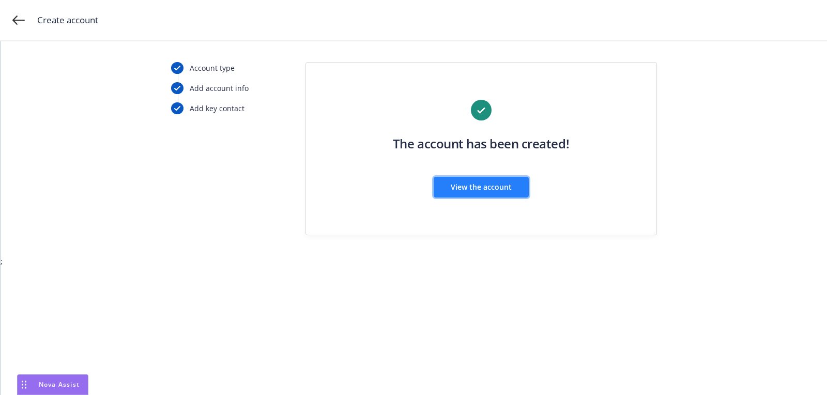
click at [507, 191] on span "View the account" at bounding box center [481, 187] width 61 height 10
